Goal: Task Accomplishment & Management: Complete application form

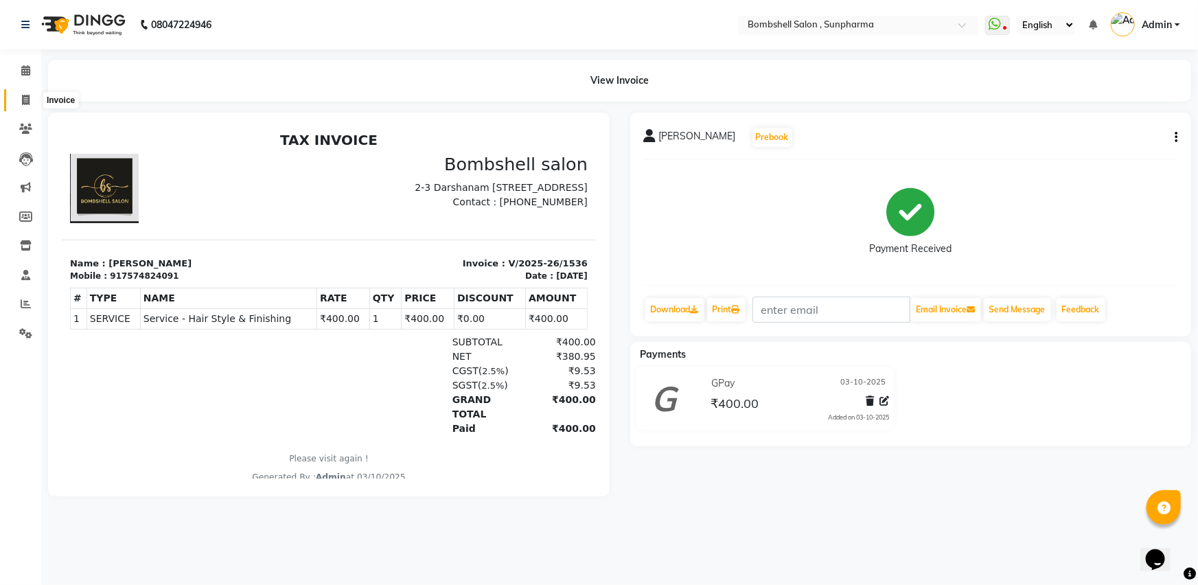
click at [22, 96] on icon at bounding box center [26, 100] width 8 height 10
select select "service"
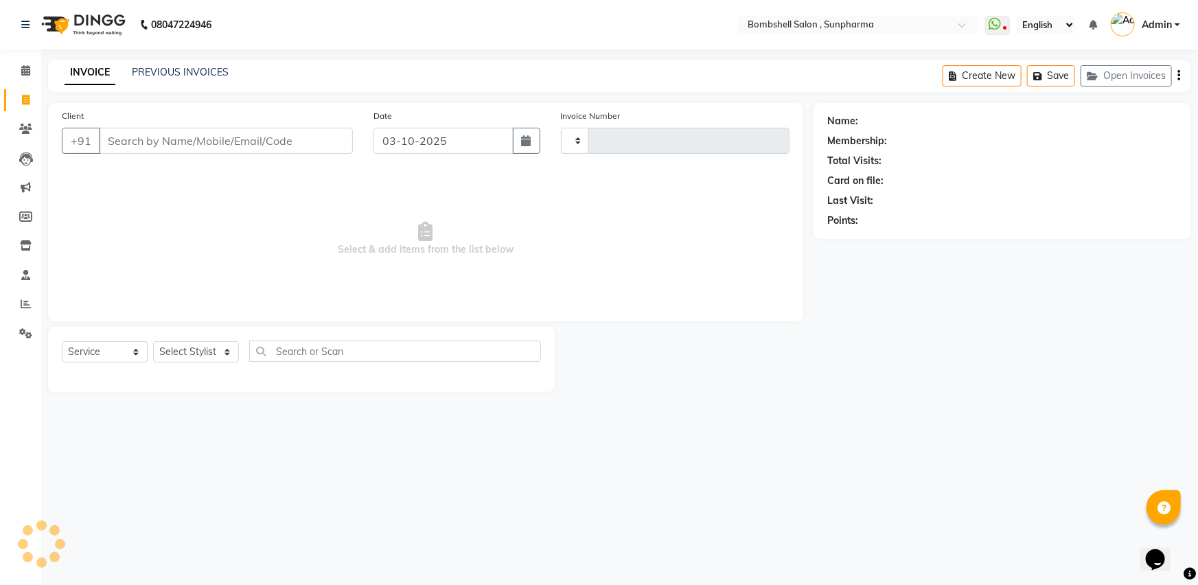
type input "1537"
select select "4965"
click at [204, 356] on select "Select Stylist [PERSON_NAME] Ananta [PERSON_NAME] [PERSON_NAME] dhanlaxmi poona…" at bounding box center [196, 351] width 86 height 21
click at [153, 341] on select "Select Stylist [PERSON_NAME] Ananta [PERSON_NAME] [PERSON_NAME] dhanlaxmi poona…" at bounding box center [196, 351] width 86 height 21
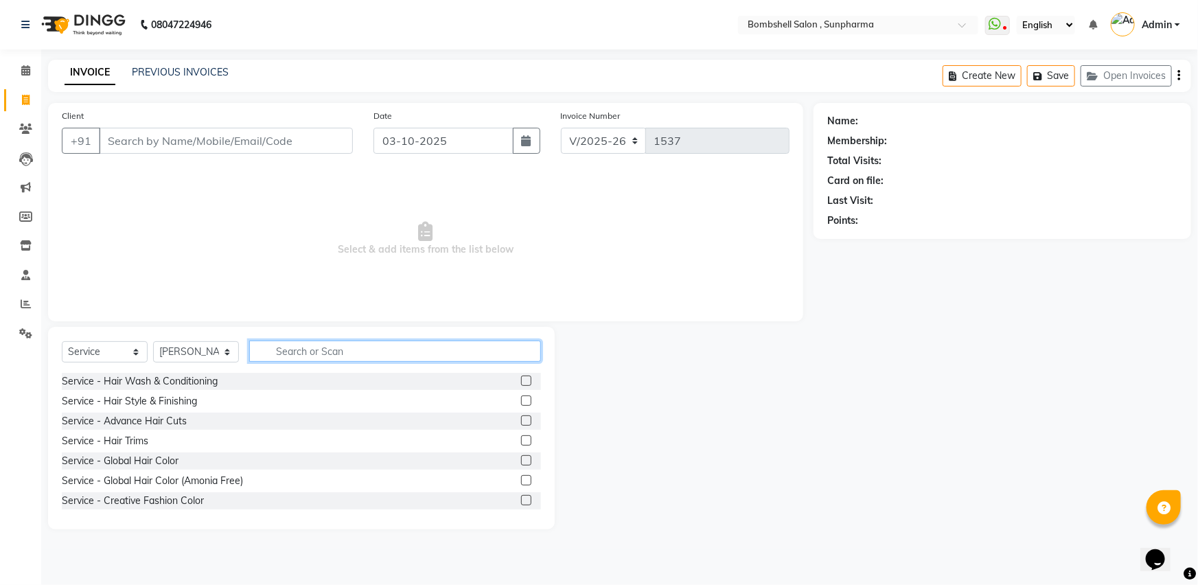
click at [364, 350] on input "text" at bounding box center [395, 351] width 292 height 21
click at [221, 348] on select "Select Stylist [PERSON_NAME] Ananta [PERSON_NAME] [PERSON_NAME] dhanlaxmi poona…" at bounding box center [196, 351] width 86 height 21
click at [153, 341] on select "Select Stylist [PERSON_NAME] Ananta [PERSON_NAME] [PERSON_NAME] dhanlaxmi poona…" at bounding box center [196, 351] width 86 height 21
click at [206, 355] on select "Select Stylist [PERSON_NAME] Ananta [PERSON_NAME] [PERSON_NAME] dhanlaxmi poona…" at bounding box center [196, 351] width 86 height 21
select select "86696"
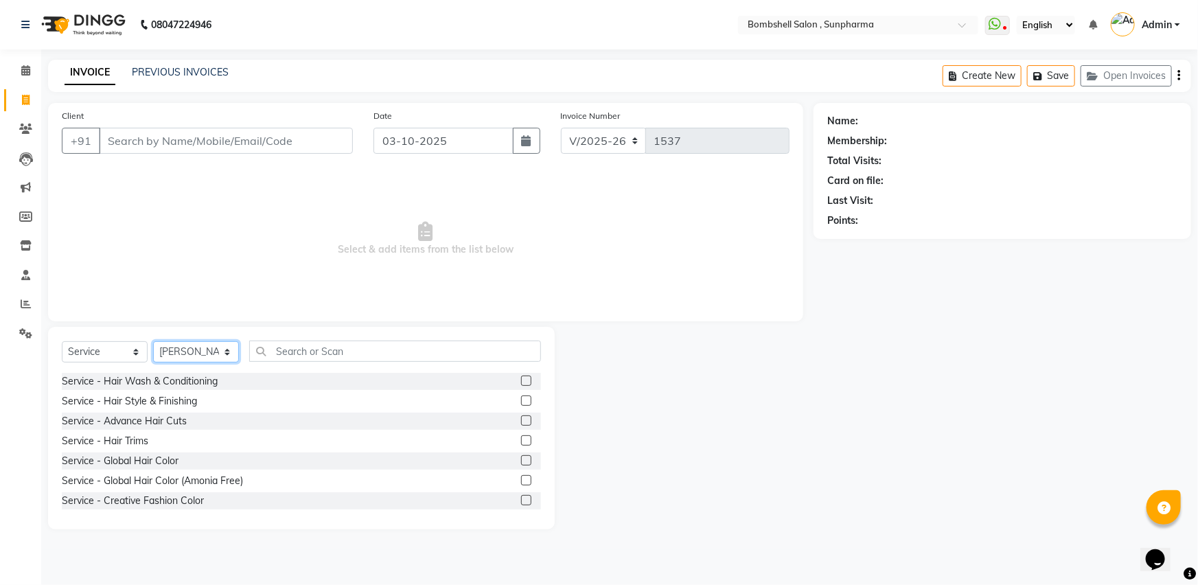
click at [153, 341] on select "Select Stylist [PERSON_NAME] Ananta [PERSON_NAME] [PERSON_NAME] dhanlaxmi poona…" at bounding box center [196, 351] width 86 height 21
click at [334, 354] on input "text" at bounding box center [395, 351] width 292 height 21
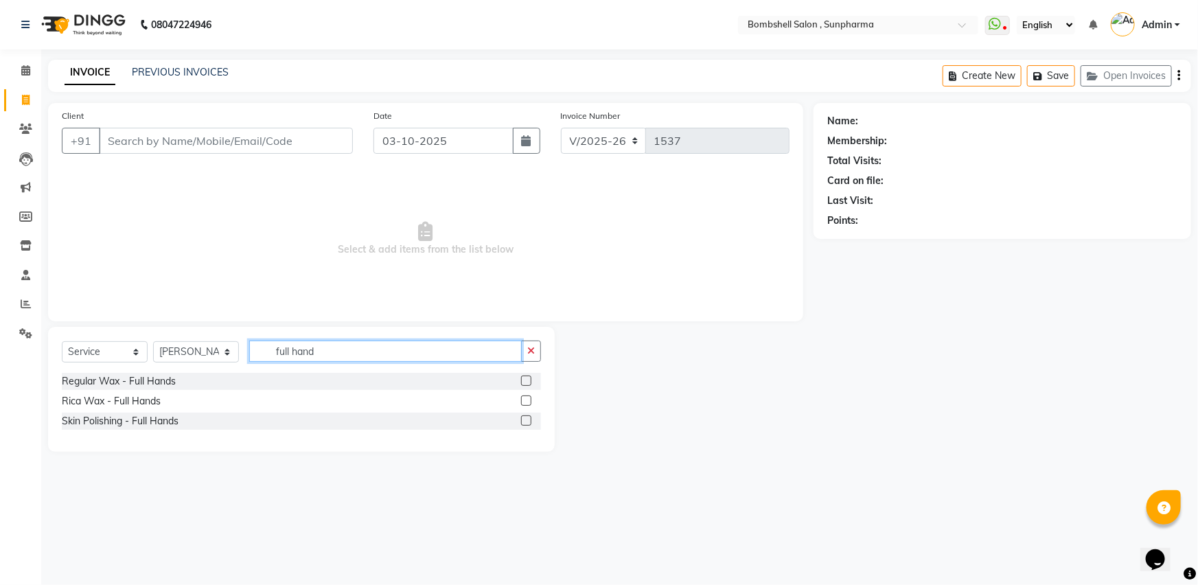
type input "full hand"
click at [523, 379] on label at bounding box center [526, 381] width 10 height 10
click at [523, 379] on input "checkbox" at bounding box center [525, 381] width 9 height 9
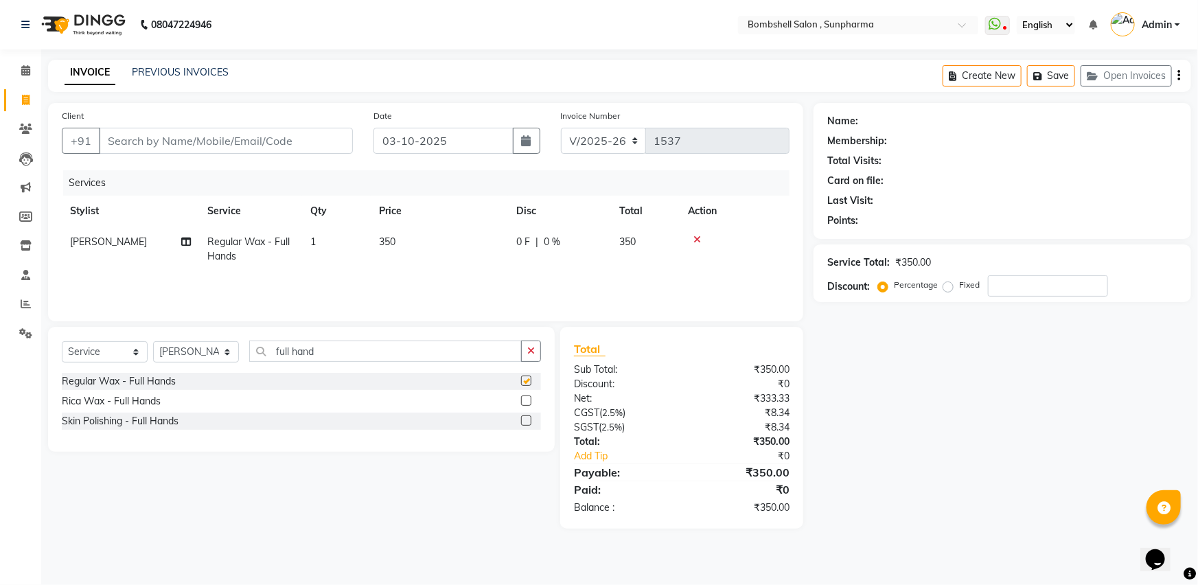
checkbox input "false"
click at [464, 354] on input "full hand" at bounding box center [385, 351] width 273 height 21
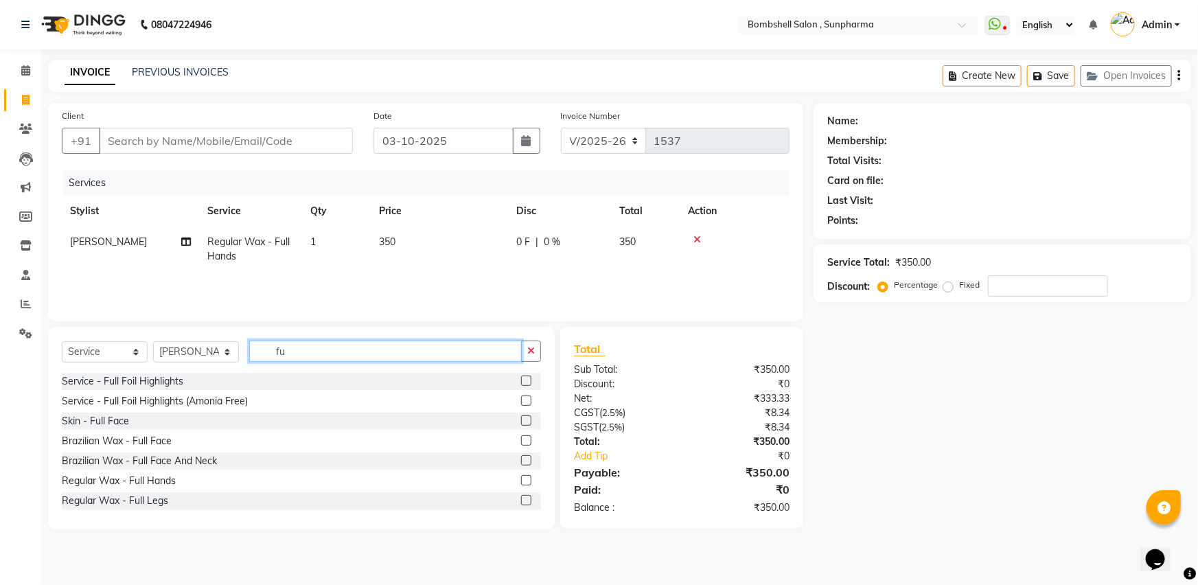
type input "f"
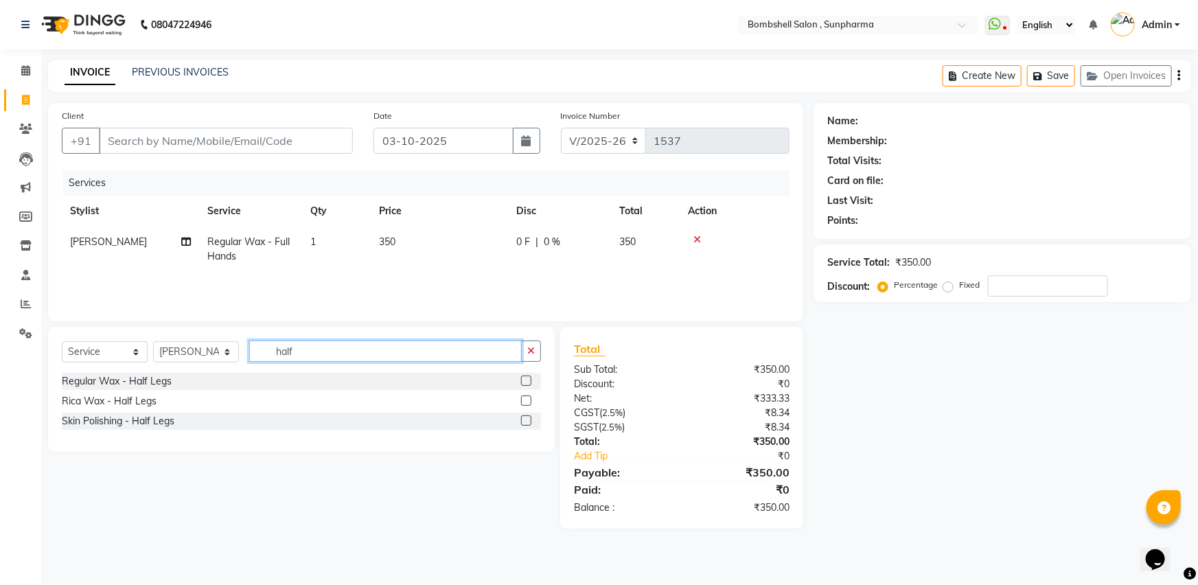
type input "half"
click at [527, 379] on label at bounding box center [526, 381] width 10 height 10
click at [527, 379] on input "checkbox" at bounding box center [525, 381] width 9 height 9
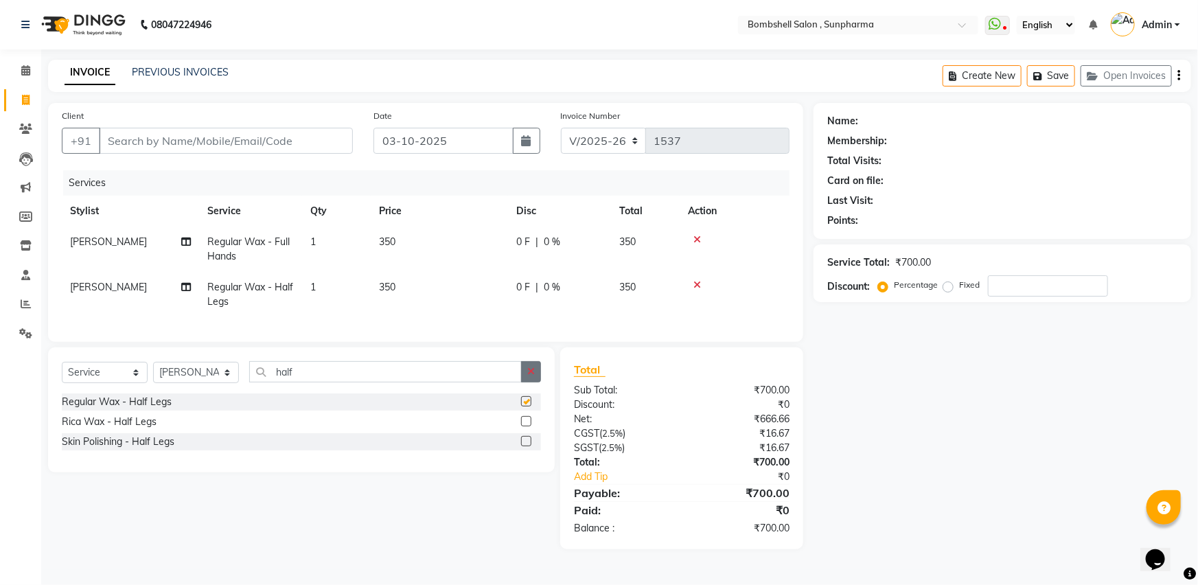
checkbox input "false"
click at [531, 376] on icon "button" at bounding box center [531, 372] width 8 height 10
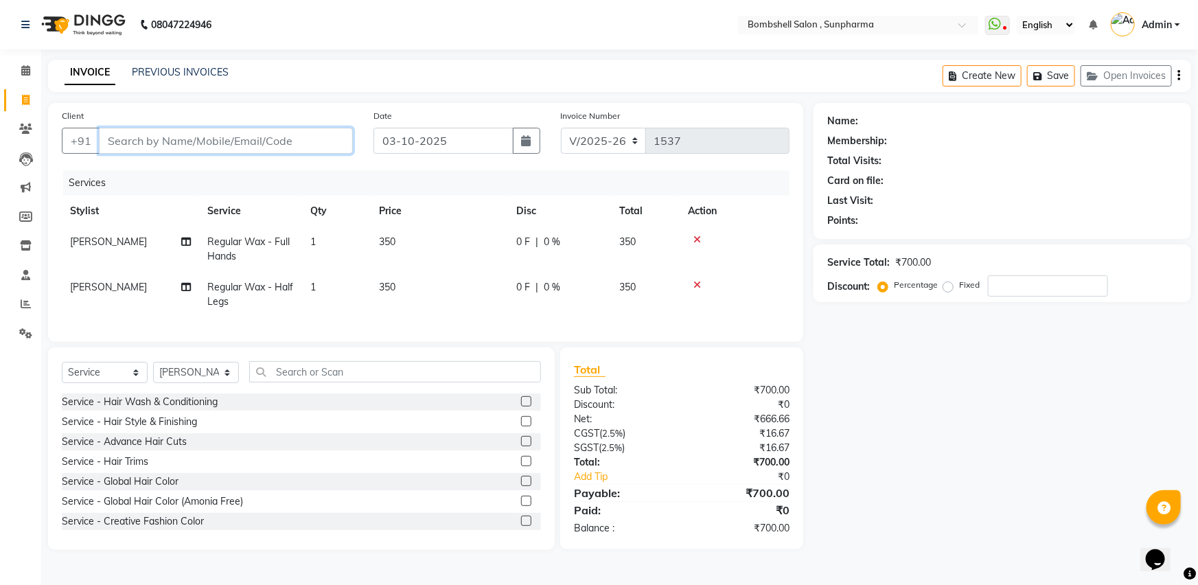
click at [281, 144] on input "Client" at bounding box center [226, 141] width 254 height 26
type input "9"
type input "0"
type input "9104920302"
click at [310, 141] on span "Add Client" at bounding box center [317, 141] width 54 height 14
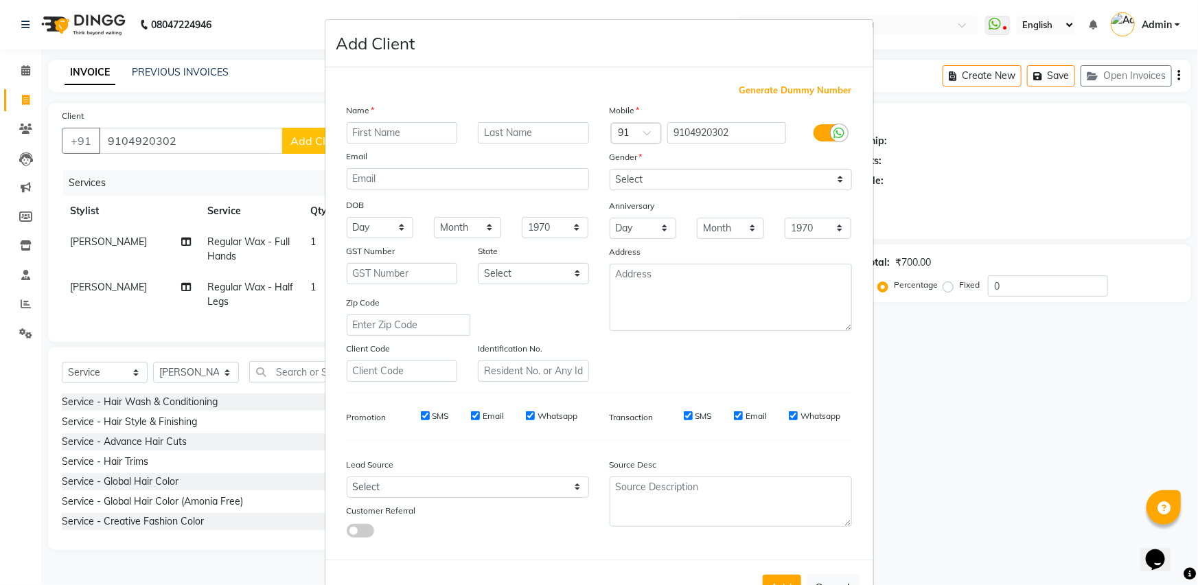
click at [389, 128] on input "text" at bounding box center [402, 132] width 111 height 21
type input "madhvika"
click at [488, 130] on input "text" at bounding box center [533, 132] width 111 height 21
type input "raj"
click at [793, 179] on select "Select [DEMOGRAPHIC_DATA] [DEMOGRAPHIC_DATA] Other Prefer Not To Say" at bounding box center [731, 179] width 242 height 21
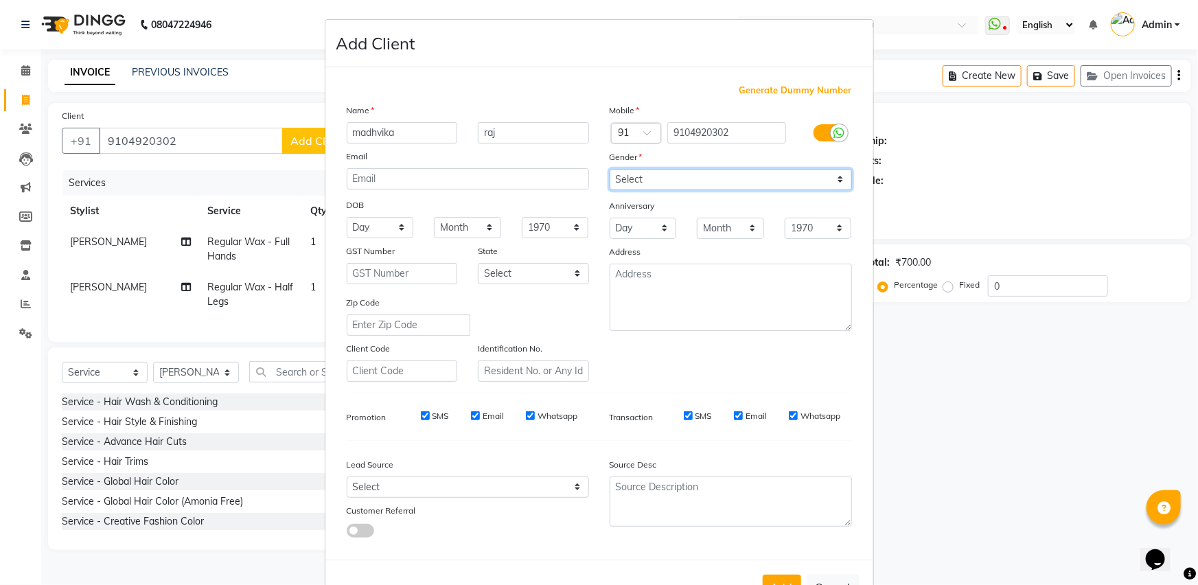
select select "[DEMOGRAPHIC_DATA]"
click at [610, 169] on select "Select [DEMOGRAPHIC_DATA] [DEMOGRAPHIC_DATA] Other Prefer Not To Say" at bounding box center [731, 179] width 242 height 21
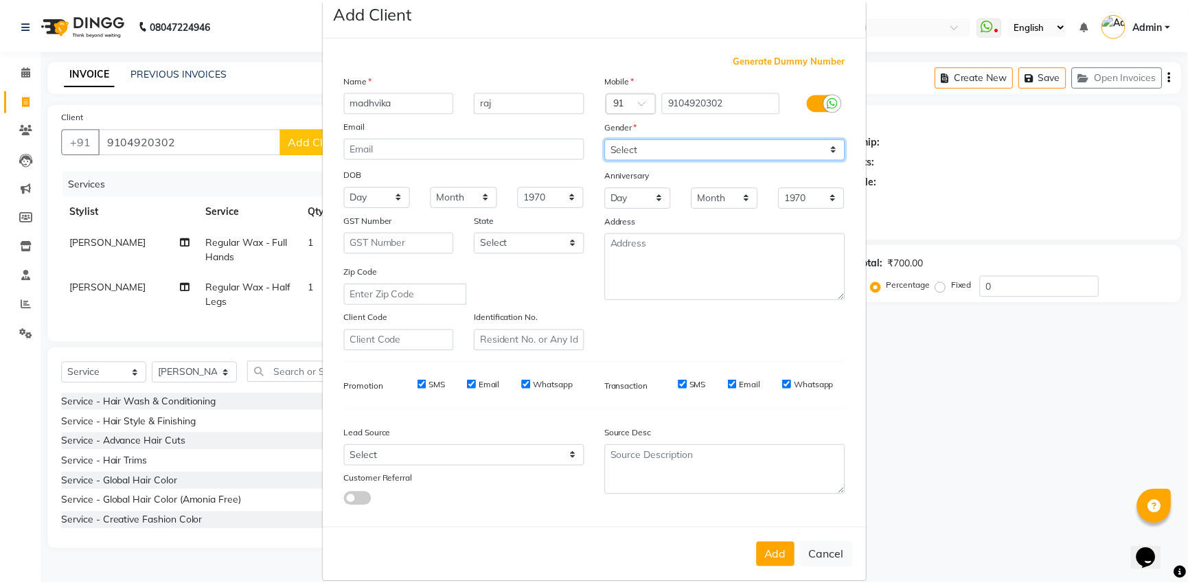
scroll to position [53, 0]
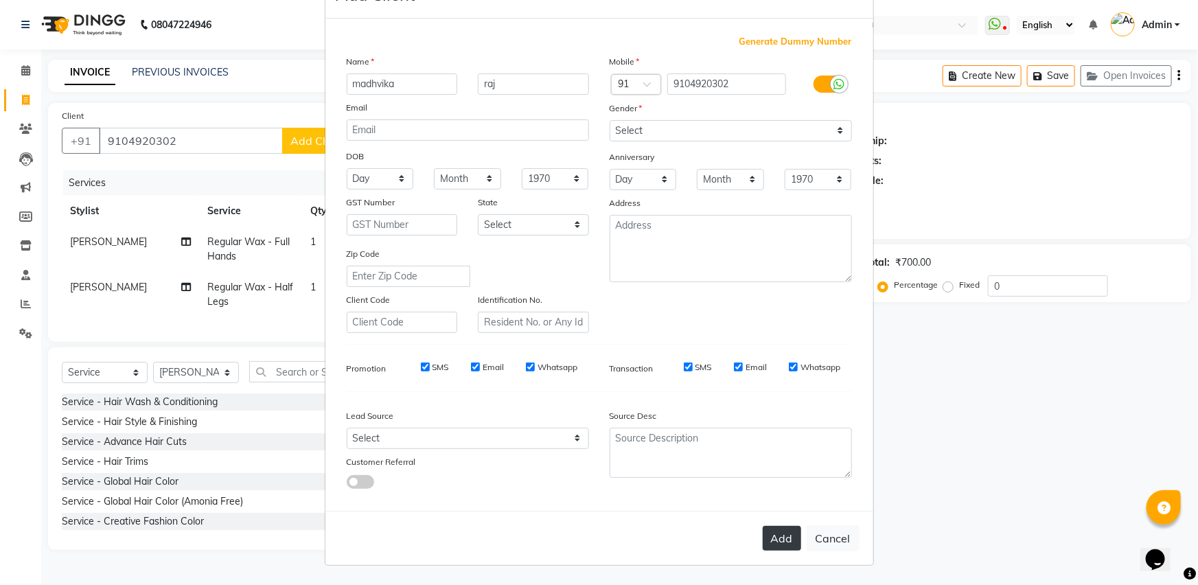
click at [774, 533] on button "Add" at bounding box center [782, 538] width 38 height 25
select select
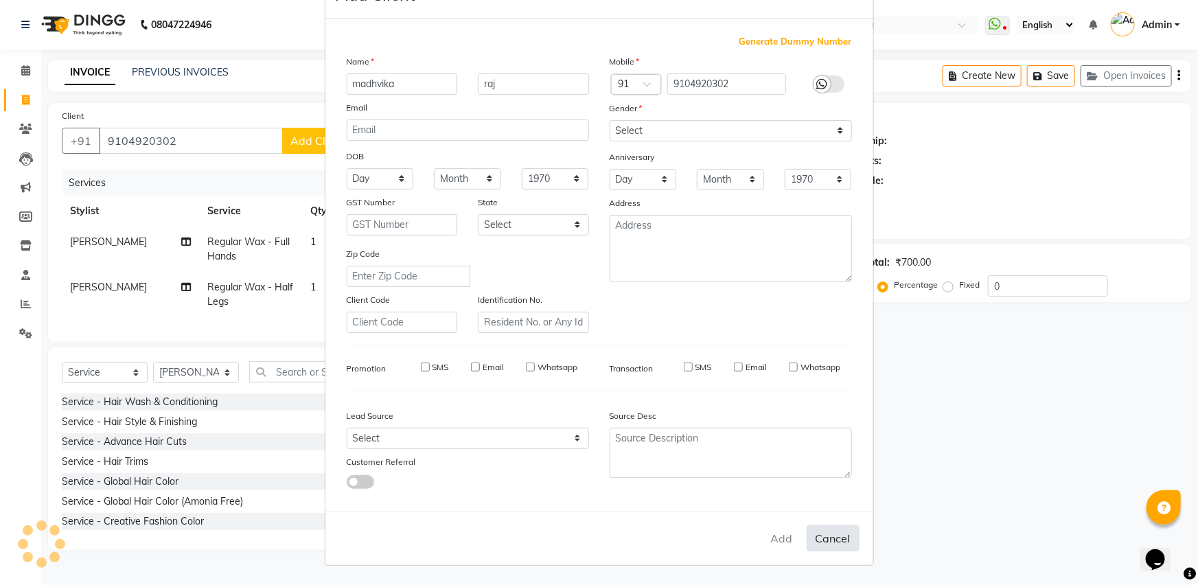
select select
checkbox input "false"
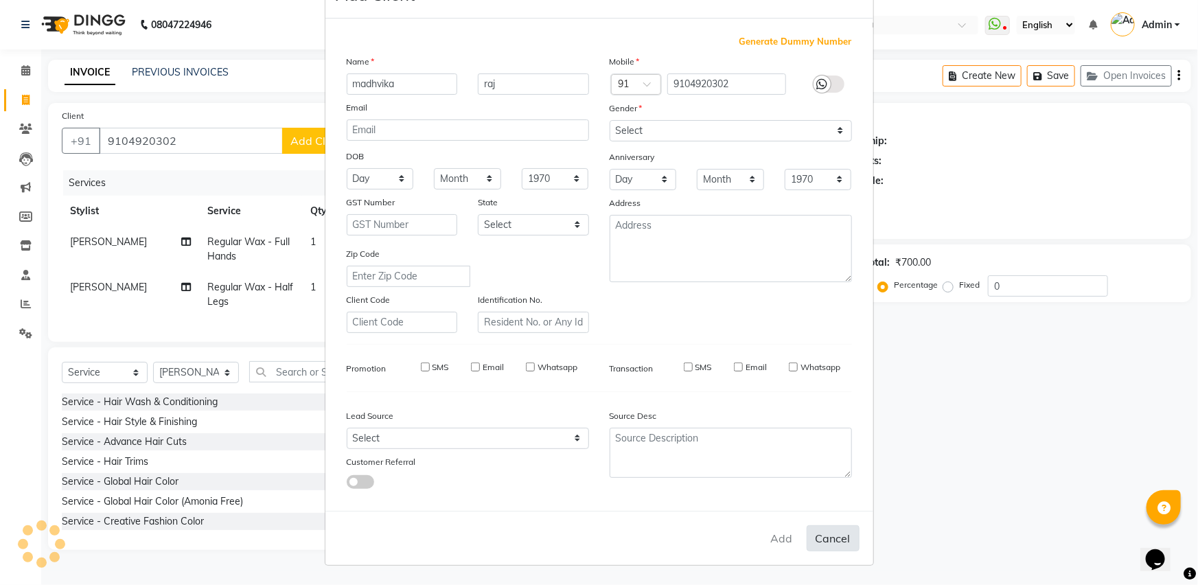
checkbox input "false"
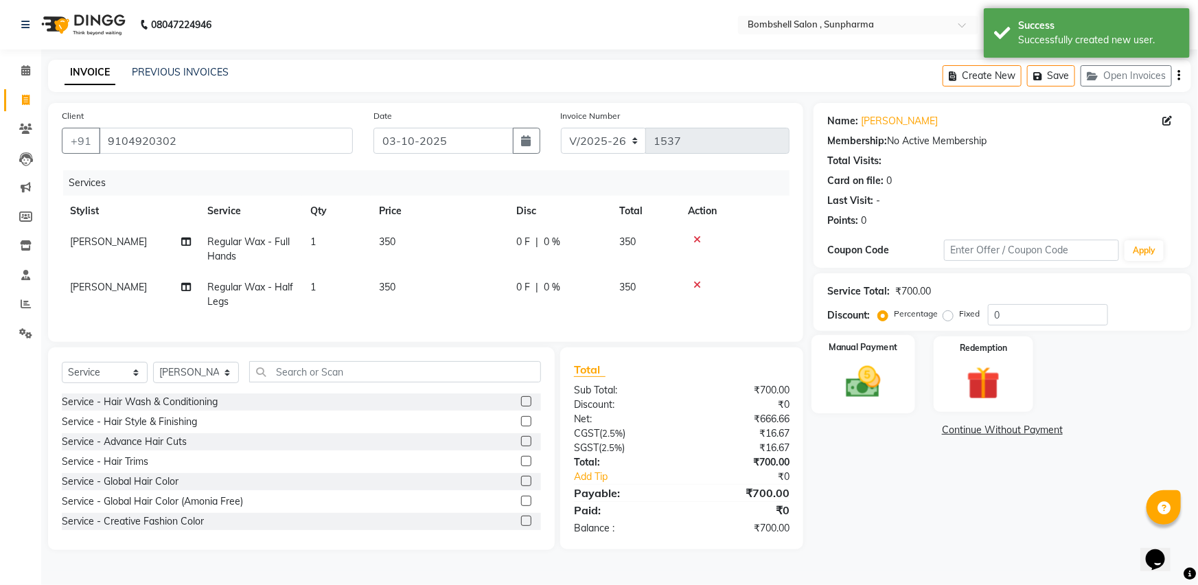
click at [870, 384] on img at bounding box center [864, 382] width 56 height 40
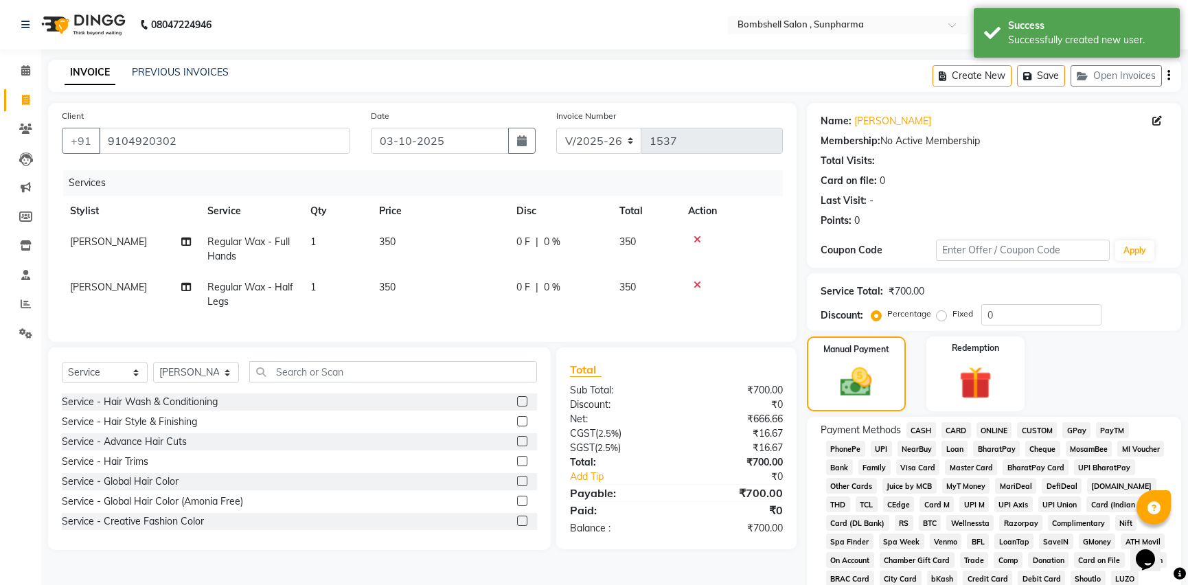
click at [1071, 428] on span "GPay" at bounding box center [1076, 430] width 28 height 16
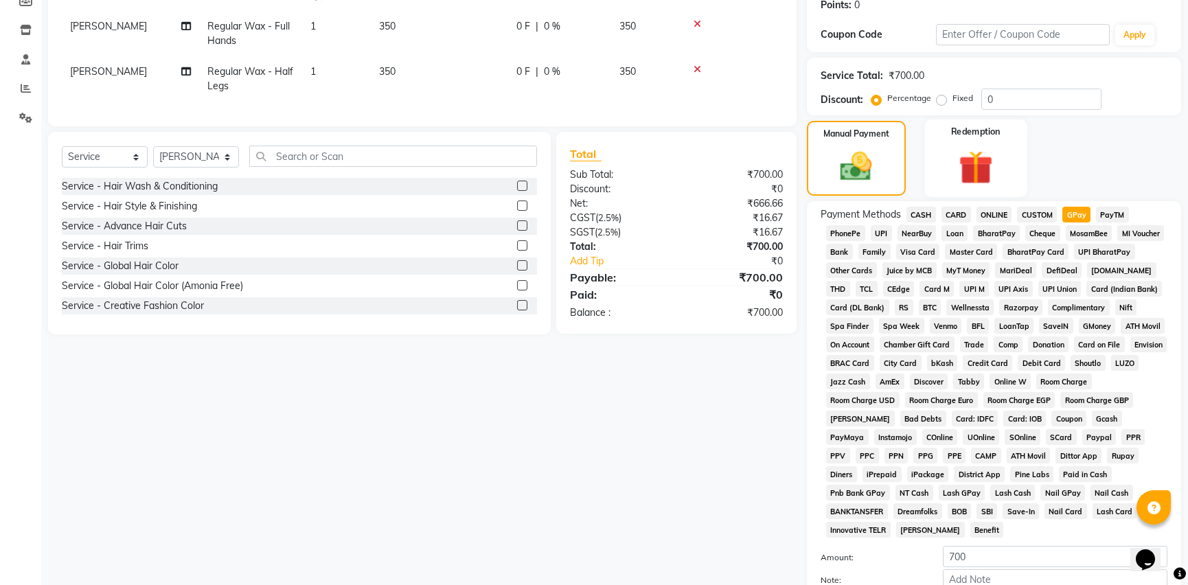
scroll to position [332, 0]
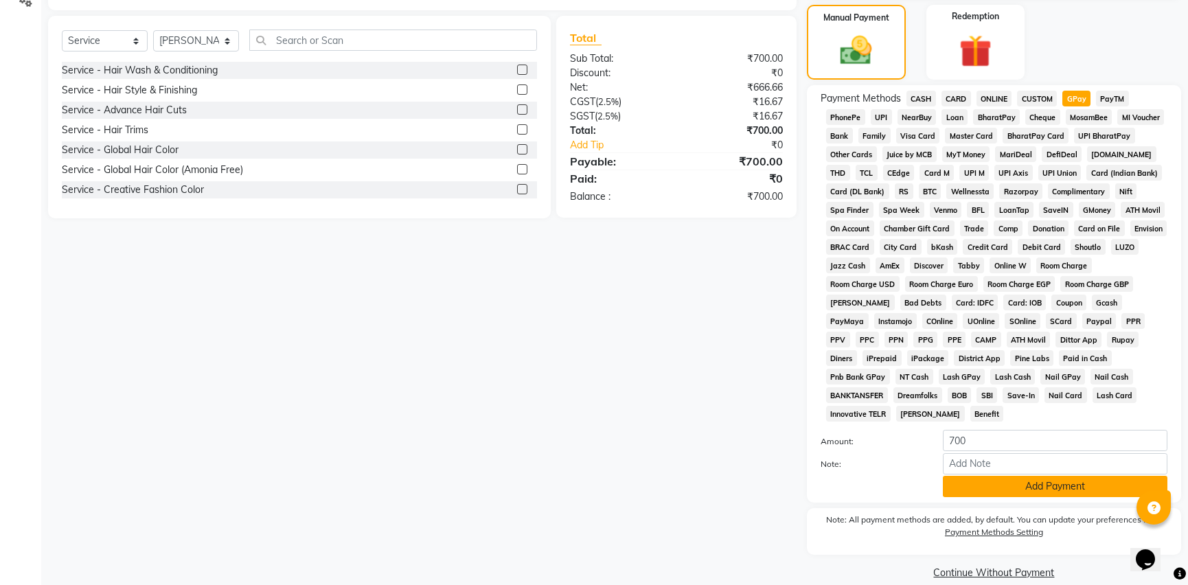
click at [1082, 476] on button "Add Payment" at bounding box center [1055, 486] width 225 height 21
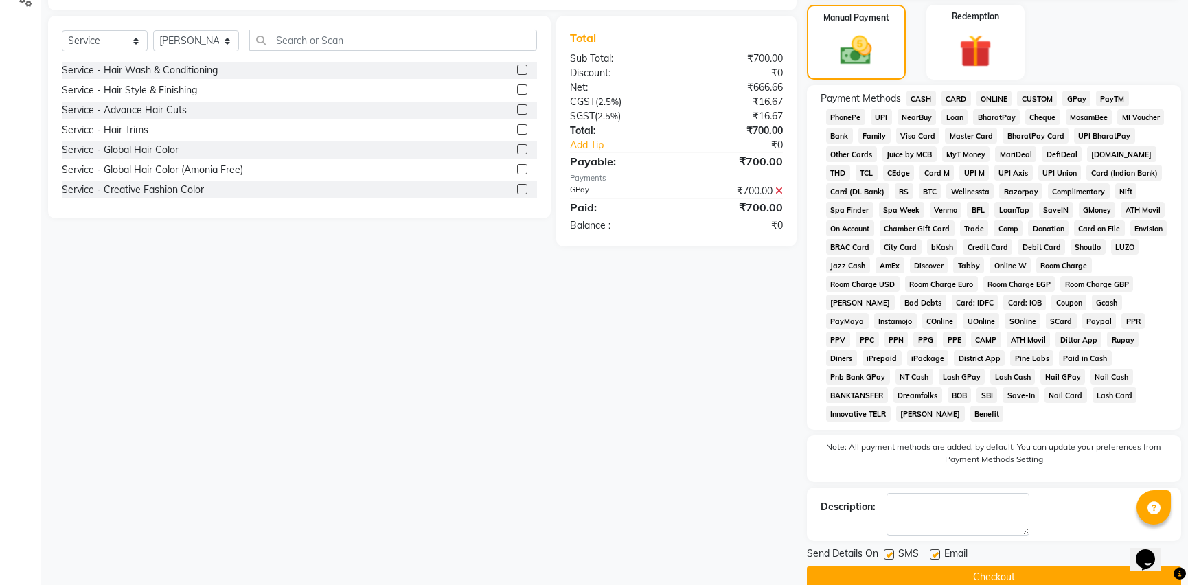
click at [1057, 567] on button "Checkout" at bounding box center [994, 577] width 374 height 21
